Goal: Task Accomplishment & Management: Manage account settings

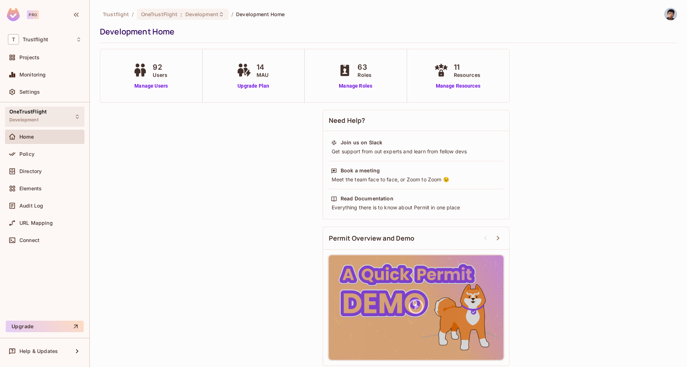
click at [57, 122] on div "OneTrustFlight Development" at bounding box center [44, 117] width 79 height 20
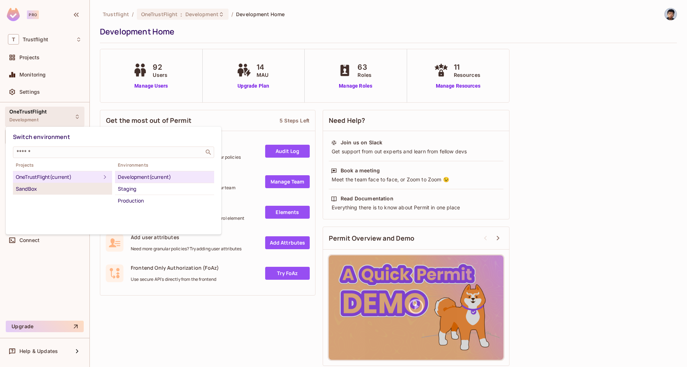
click at [34, 189] on div "SandBox" at bounding box center [62, 189] width 93 height 9
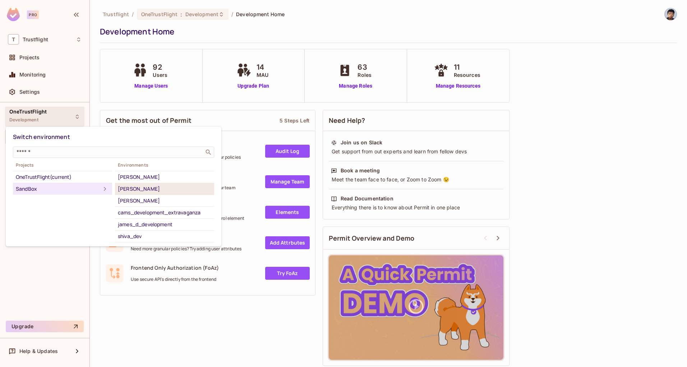
click at [159, 186] on div "alex_dev" at bounding box center [164, 189] width 93 height 9
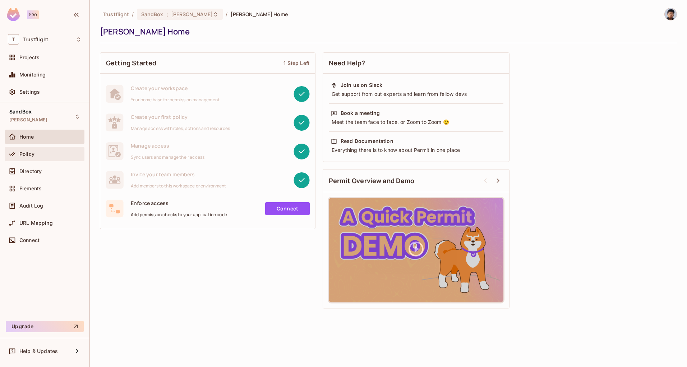
click at [48, 158] on div "Policy" at bounding box center [45, 154] width 74 height 9
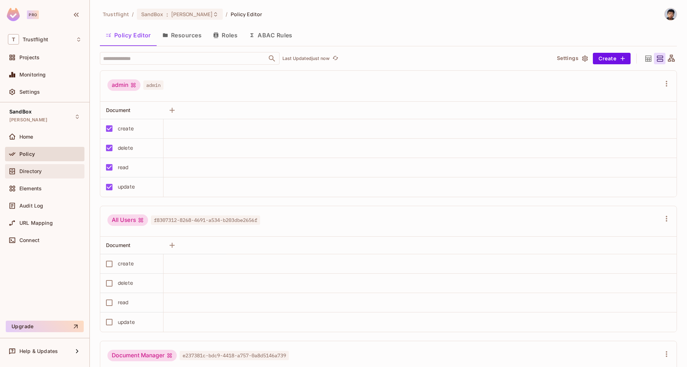
click at [43, 175] on div "Directory" at bounding box center [45, 171] width 74 height 9
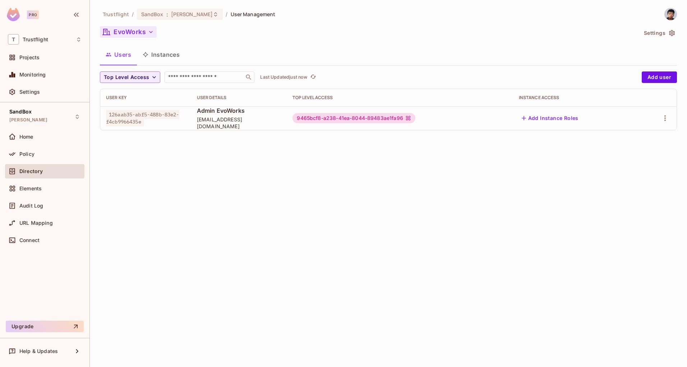
click at [149, 32] on icon "button" at bounding box center [150, 31] width 7 height 7
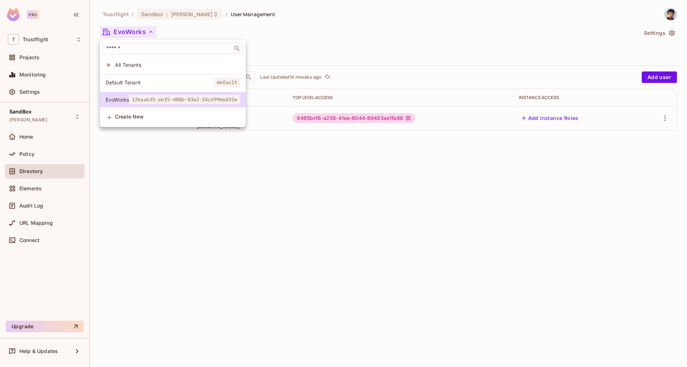
click at [240, 235] on div at bounding box center [343, 183] width 687 height 367
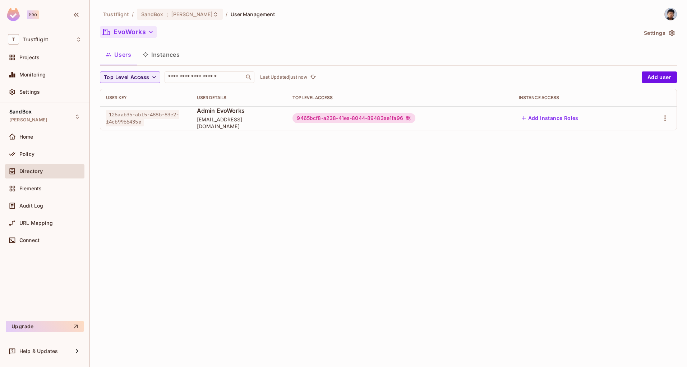
click at [149, 30] on icon "button" at bounding box center [150, 31] width 7 height 7
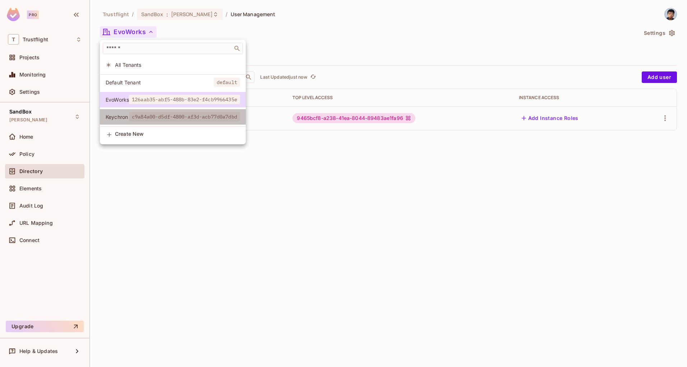
click at [141, 115] on span "c9a84a00-d5df-4800-af3d-acb77d0a7dbd" at bounding box center [184, 116] width 111 height 9
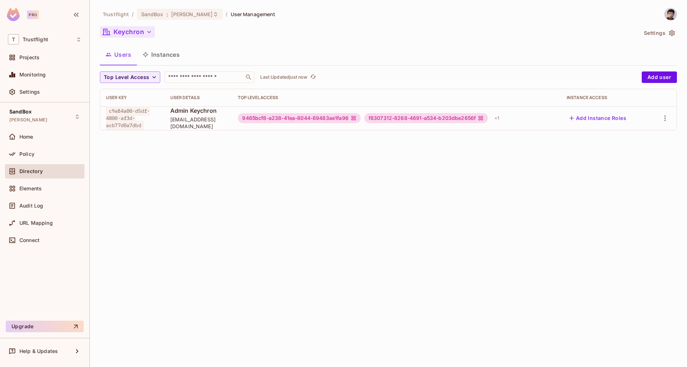
click at [149, 32] on icon "button" at bounding box center [148, 31] width 7 height 7
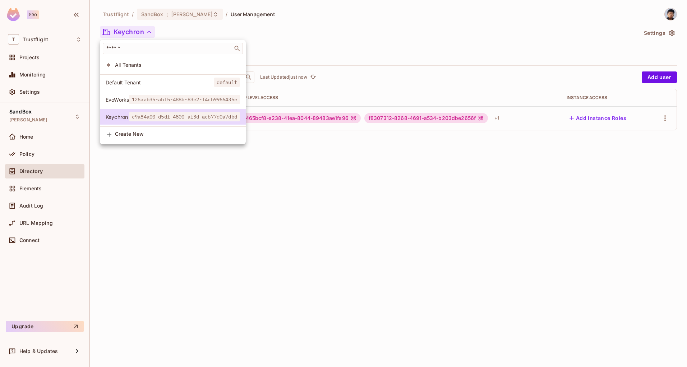
drag, startPoint x: 301, startPoint y: 245, endPoint x: 304, endPoint y: 241, distance: 4.8
click at [301, 245] on div at bounding box center [343, 183] width 687 height 367
